Goal: Information Seeking & Learning: Check status

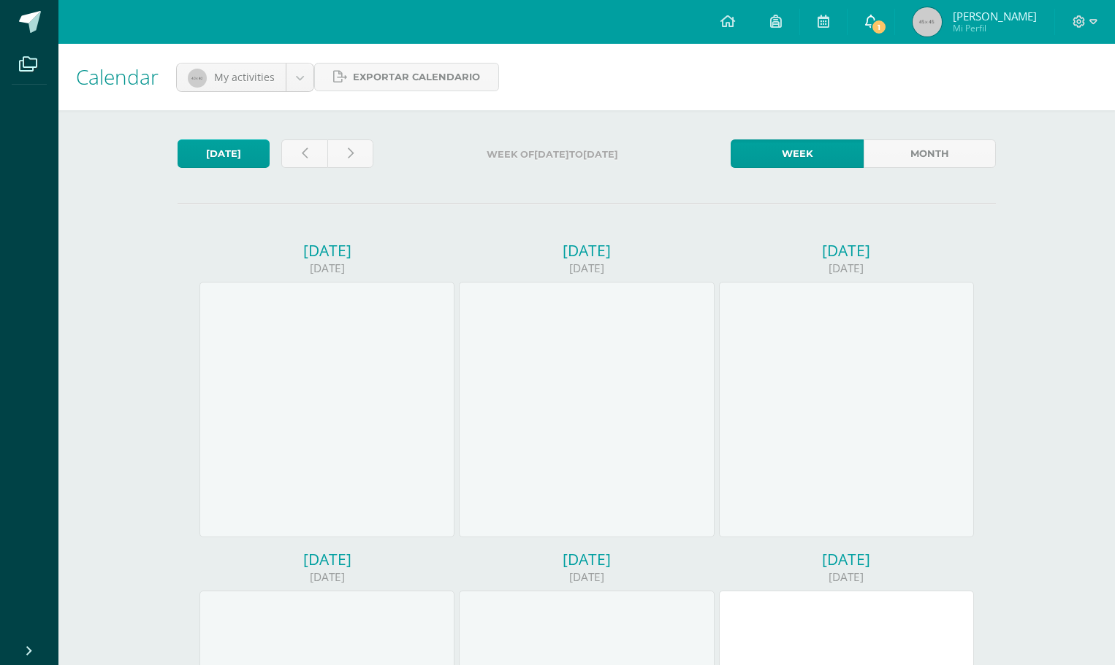
click at [876, 22] on icon at bounding box center [871, 21] width 12 height 13
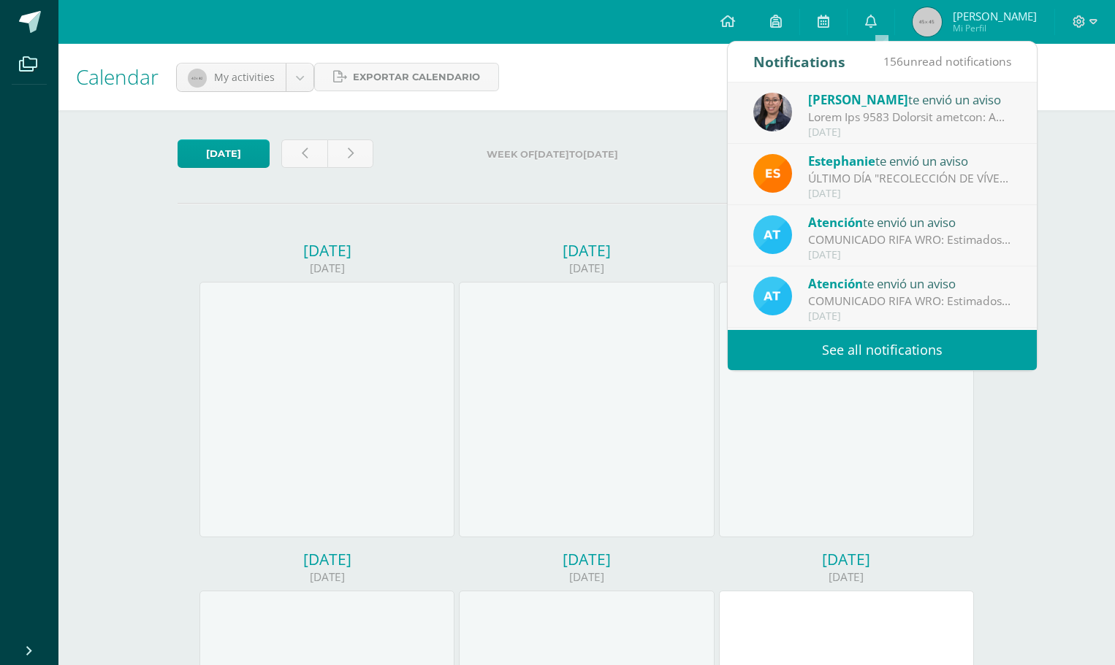
click at [898, 353] on link "See all notifications" at bounding box center [881, 350] width 309 height 40
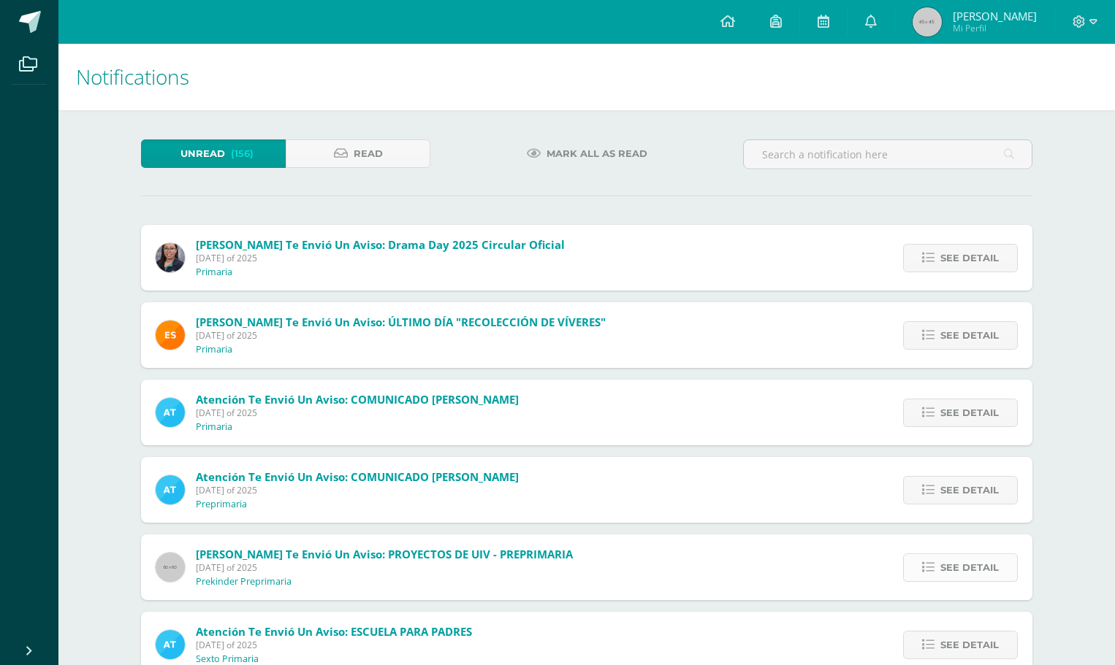
click at [966, 566] on span "See detail" at bounding box center [969, 567] width 58 height 27
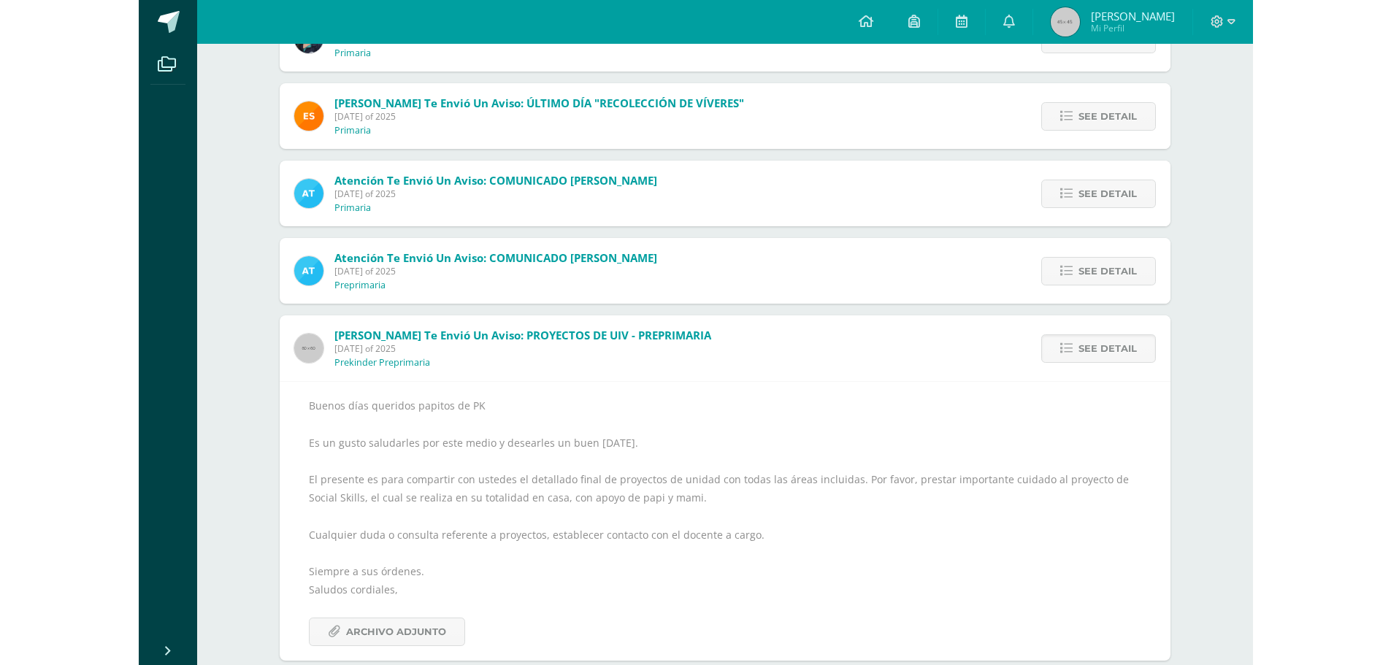
scroll to position [292, 0]
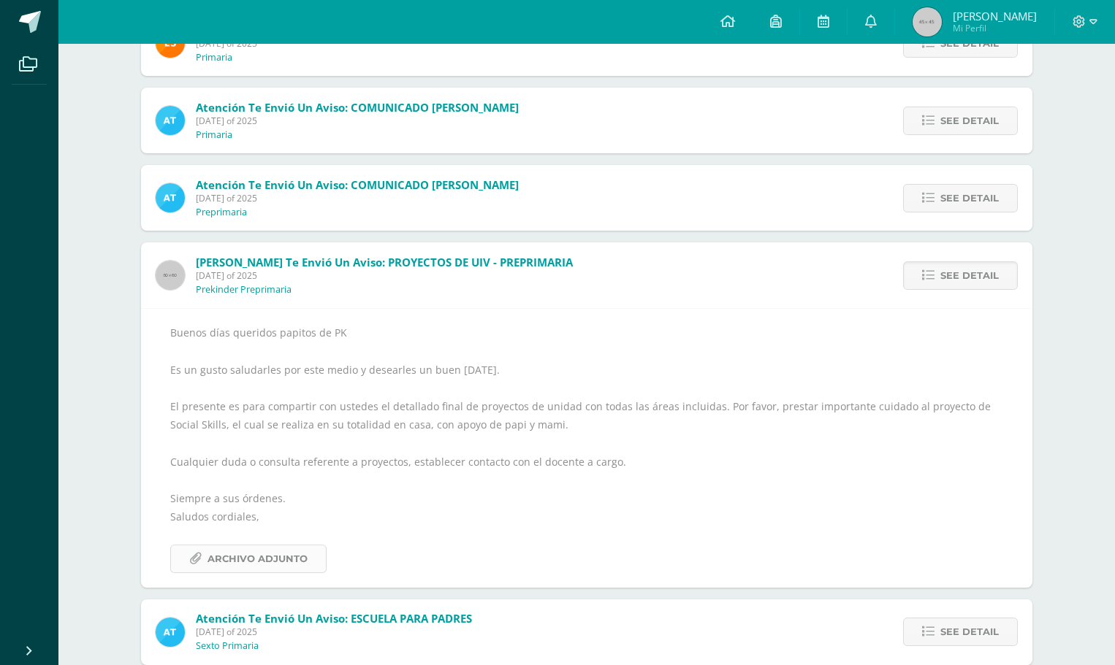
click at [254, 562] on span "Archivo Adjunto" at bounding box center [257, 559] width 100 height 27
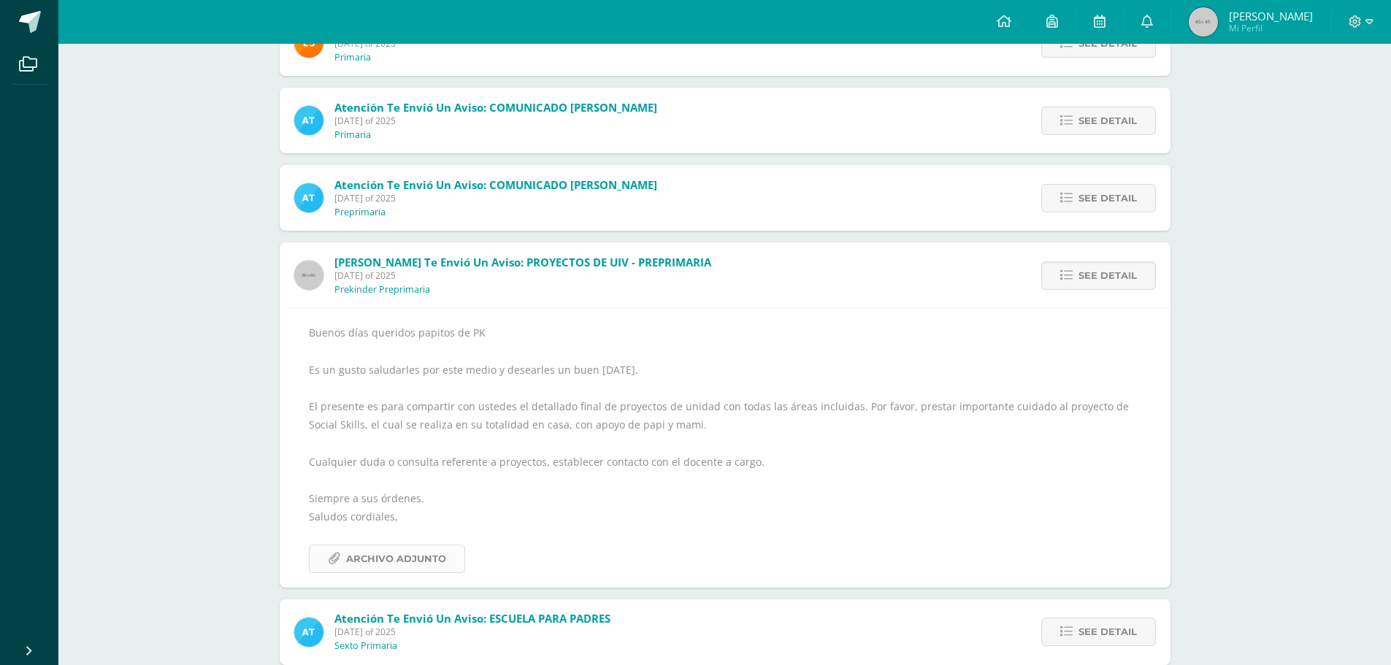
click at [375, 565] on span "Archivo Adjunto" at bounding box center [396, 559] width 100 height 27
